Goal: Obtain resource: Obtain resource

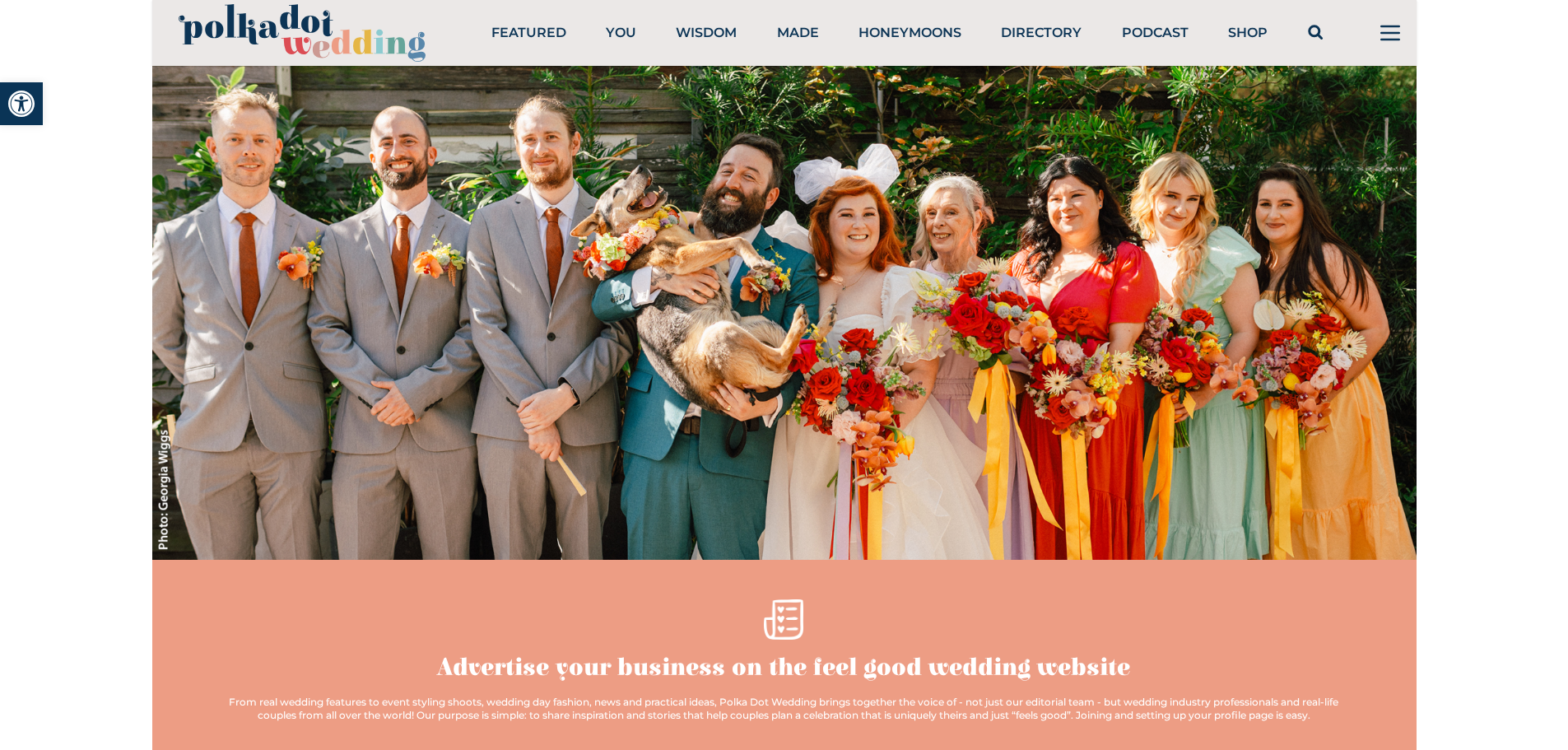
scroll to position [329, 0]
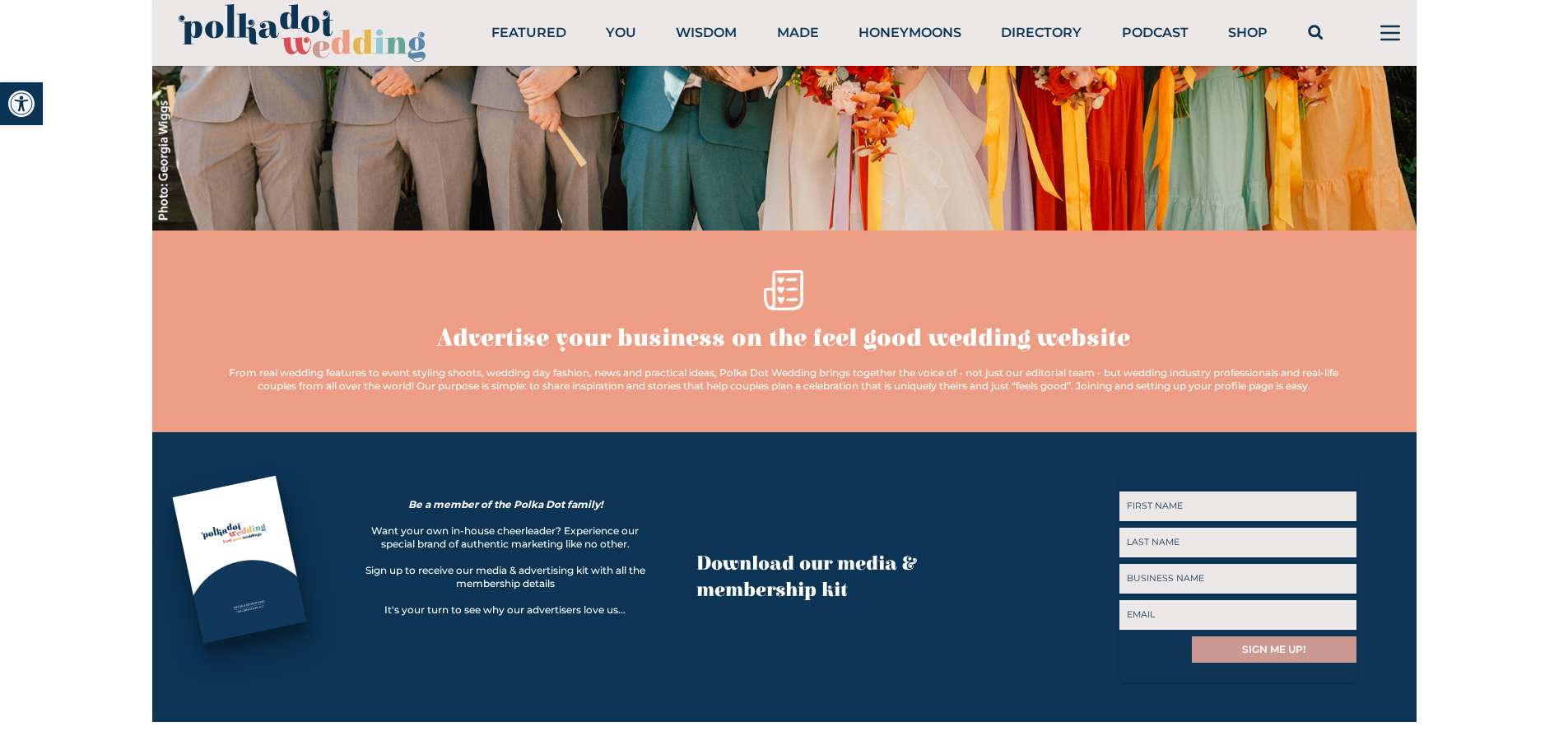
click at [1172, 494] on input "First" at bounding box center [1238, 506] width 237 height 30
click at [1042, 628] on div "Download our media & membership kit" at bounding box center [874, 577] width 357 height 210
click at [1146, 503] on input "First" at bounding box center [1238, 506] width 237 height 30
type input "[PERSON_NAME] [PERSON_NAME]"
type input "[PERSON_NAME]"
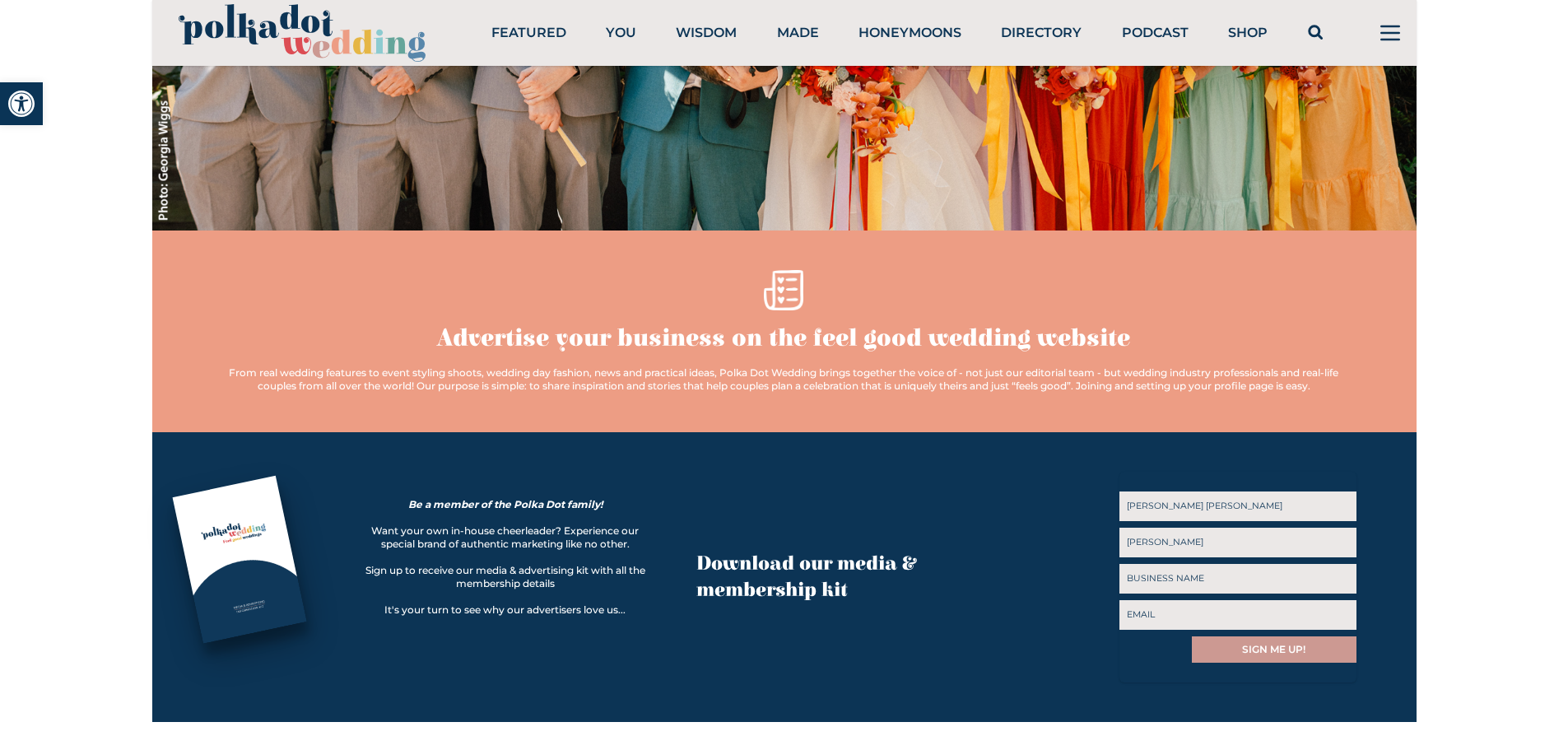
type input "[PERSON_NAME]"
type input "[PERSON_NAME][EMAIL_ADDRESS][DOMAIN_NAME]"
click at [1148, 503] on input "[PERSON_NAME] [PERSON_NAME]" at bounding box center [1238, 506] width 237 height 30
drag, startPoint x: 1150, startPoint y: 505, endPoint x: 1086, endPoint y: 511, distance: 64.3
click at [1086, 511] on div "Be a member of the Polka Dot family! Want your own in-house cheerleader? Experi…" at bounding box center [784, 577] width 1265 height 210
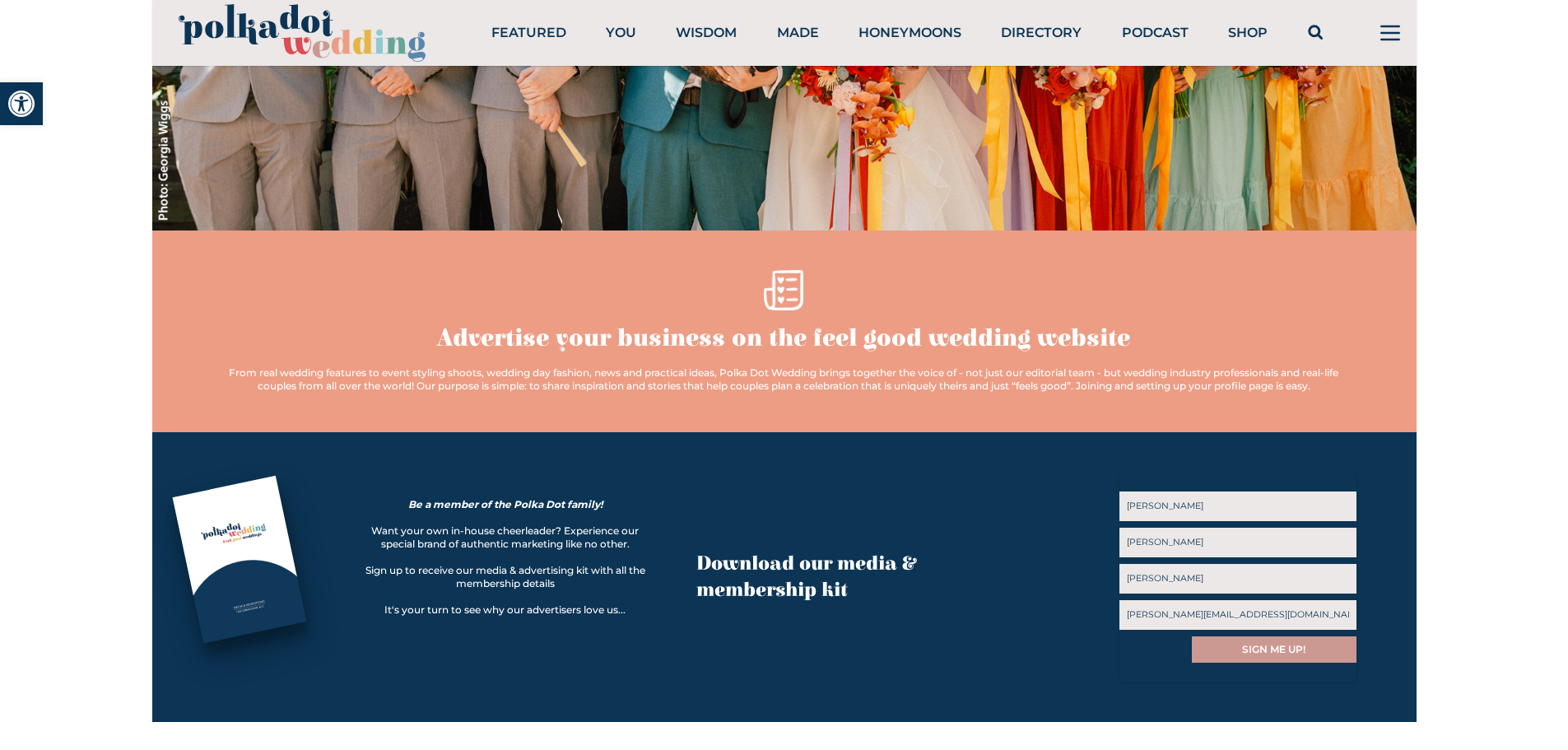
type input "[PERSON_NAME]"
click at [1250, 650] on input "SIGN ME UP!" at bounding box center [1274, 650] width 165 height 27
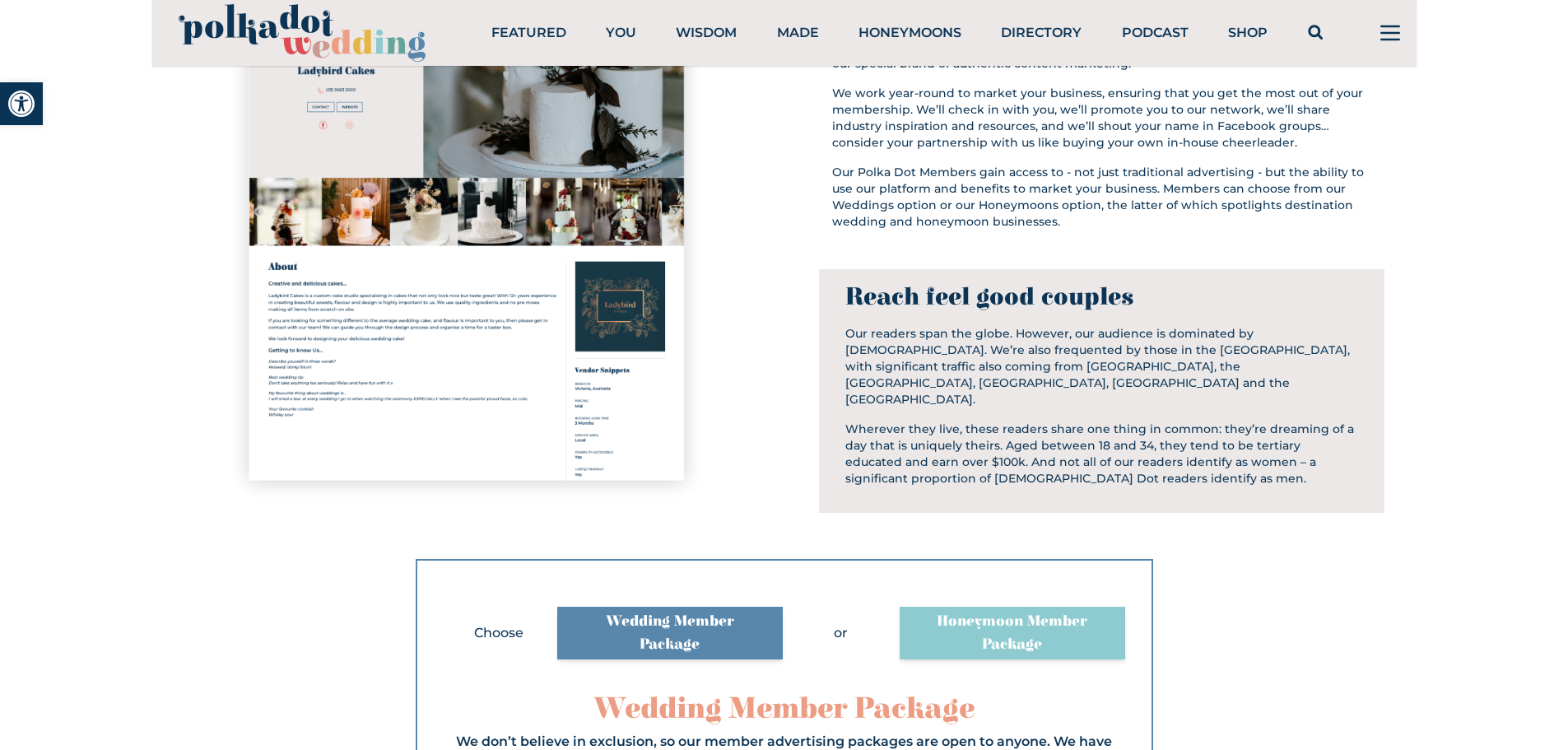
scroll to position [948, 0]
